Goal: Task Accomplishment & Management: Use online tool/utility

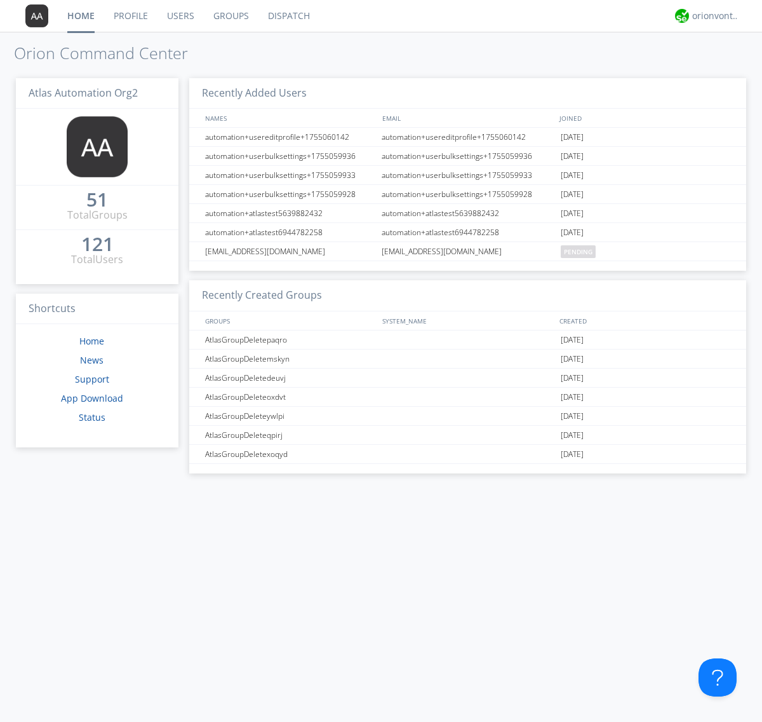
click at [288, 16] on link "Dispatch" at bounding box center [289, 16] width 61 height 32
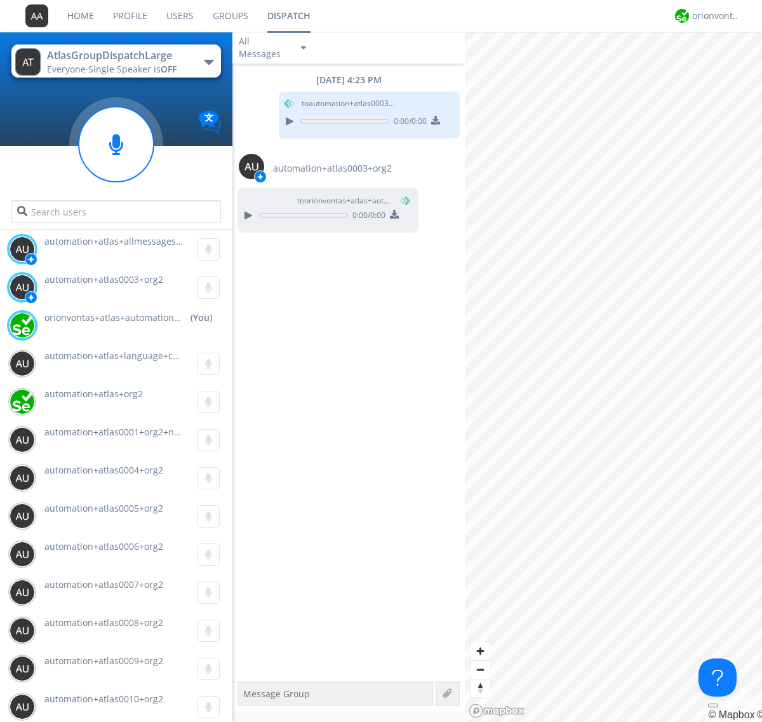
click at [208, 62] on div "button" at bounding box center [209, 62] width 10 height 5
click at [0, 0] on span "AtlasGroupDispatch" at bounding box center [0, 0] width 0 height 0
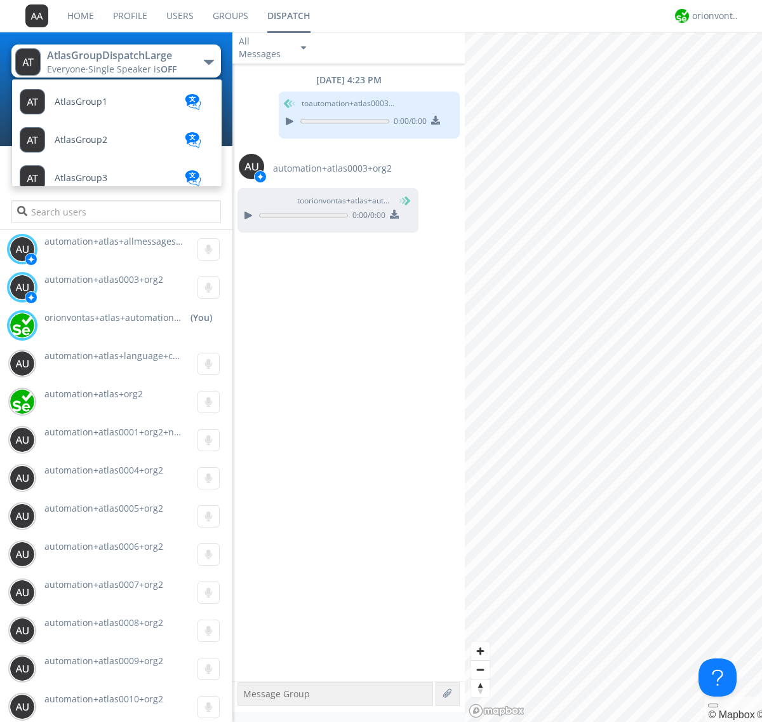
scroll to position [35, 0]
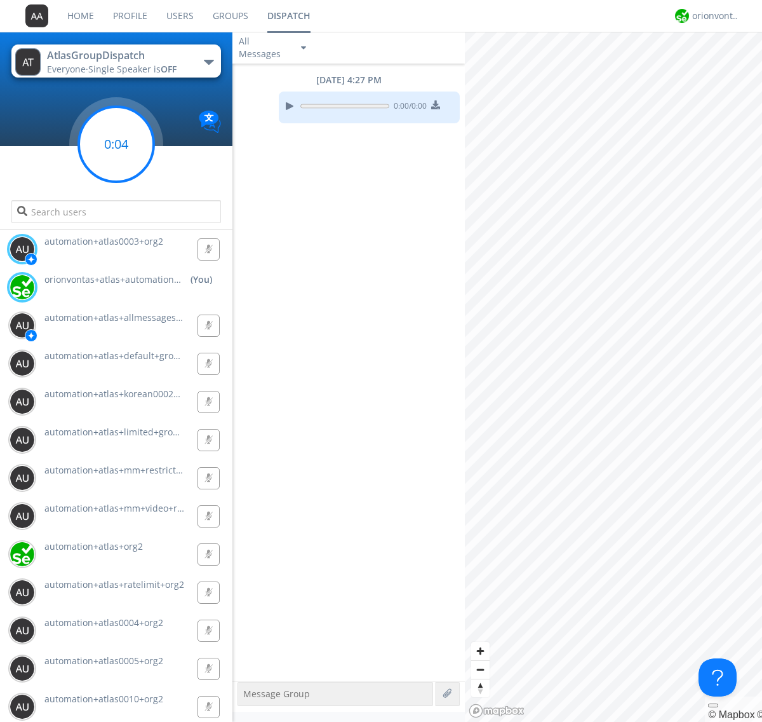
click at [116, 144] on g at bounding box center [116, 144] width 75 height 75
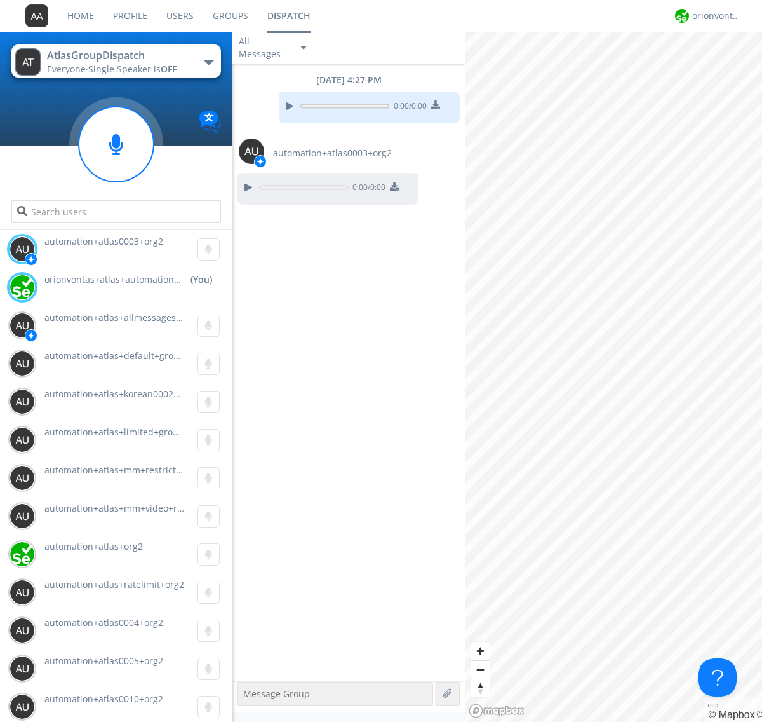
click at [208, 62] on div "button" at bounding box center [209, 62] width 10 height 5
click at [0, 0] on span "AtlasGroupDispatch2" at bounding box center [0, 0] width 0 height 0
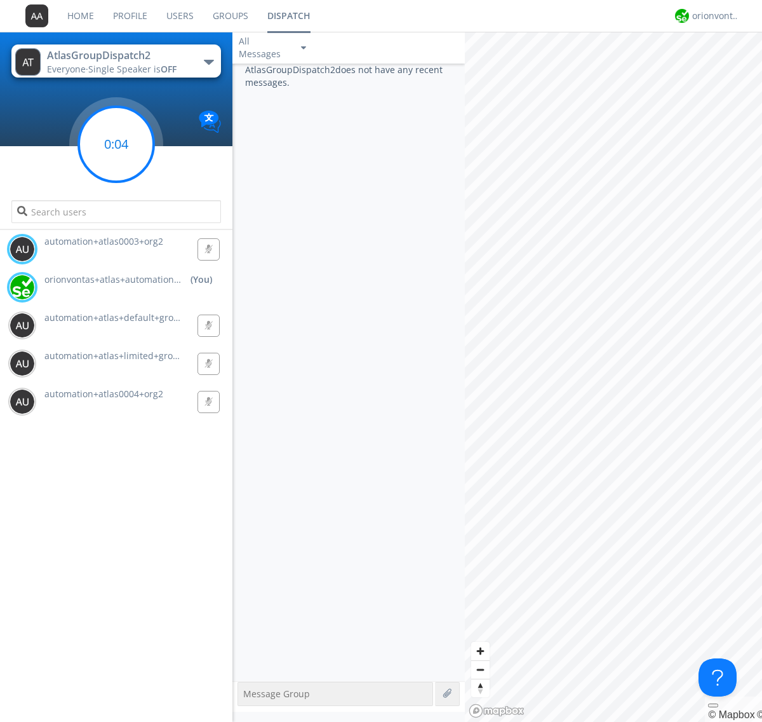
click at [116, 144] on g at bounding box center [116, 144] width 75 height 75
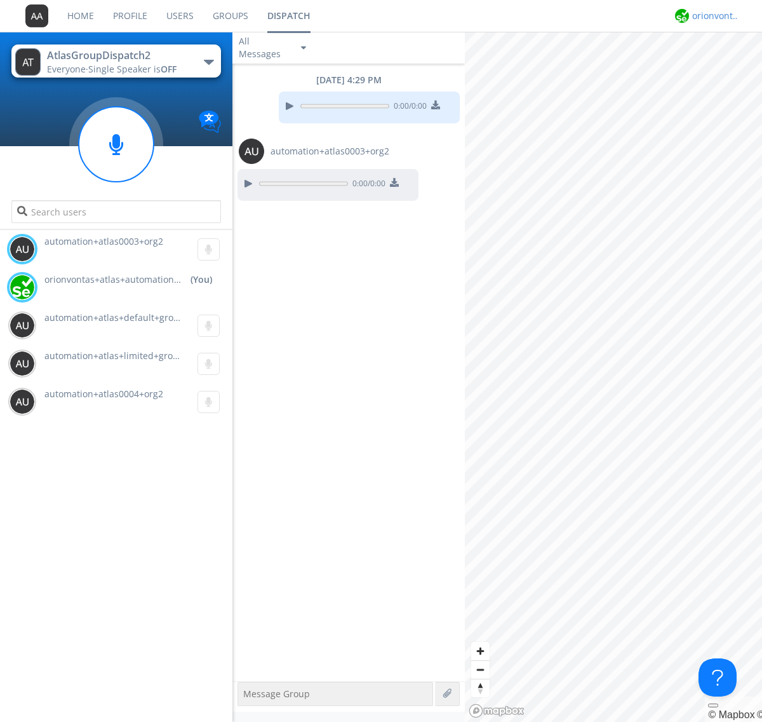
click at [713, 16] on div "orionvontas+atlas+automation+org2" at bounding box center [717, 16] width 48 height 13
click at [722, 67] on div "Log Out" at bounding box center [722, 67] width 65 height 23
